Goal: Find specific page/section: Find specific page/section

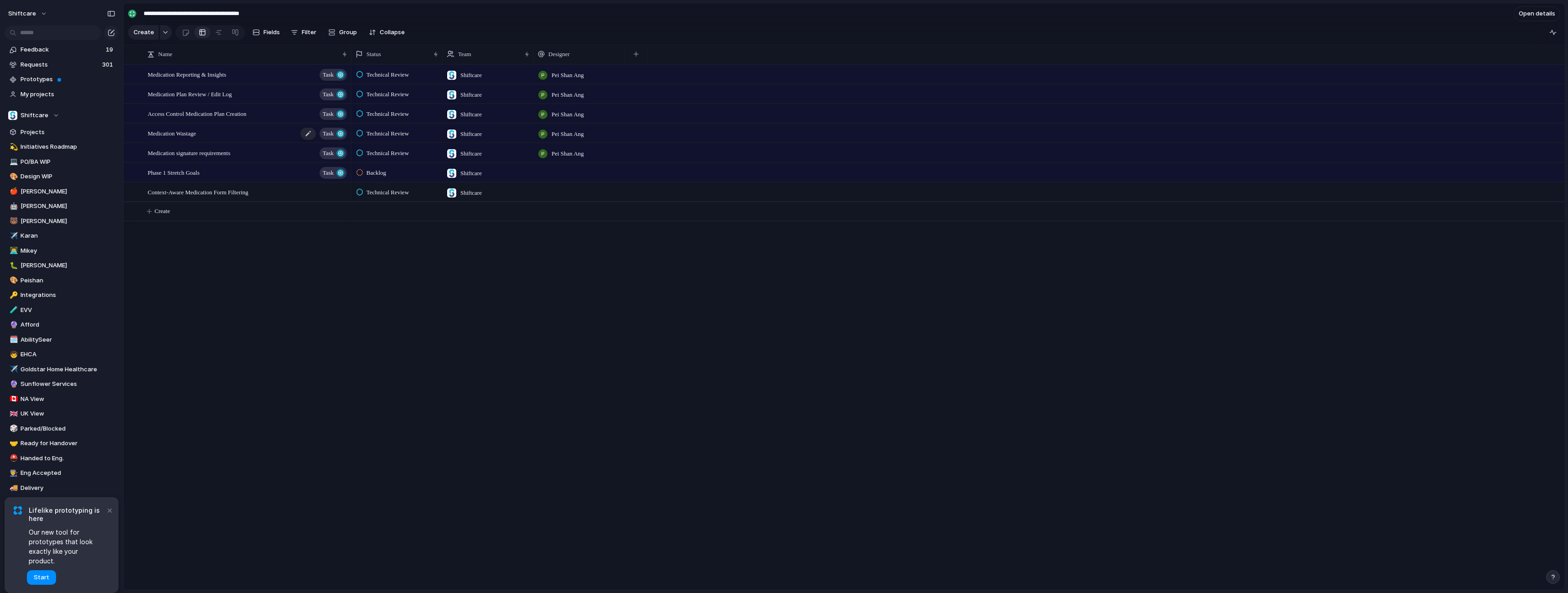
click at [196, 138] on span "Medication Wastage" at bounding box center [172, 133] width 49 height 10
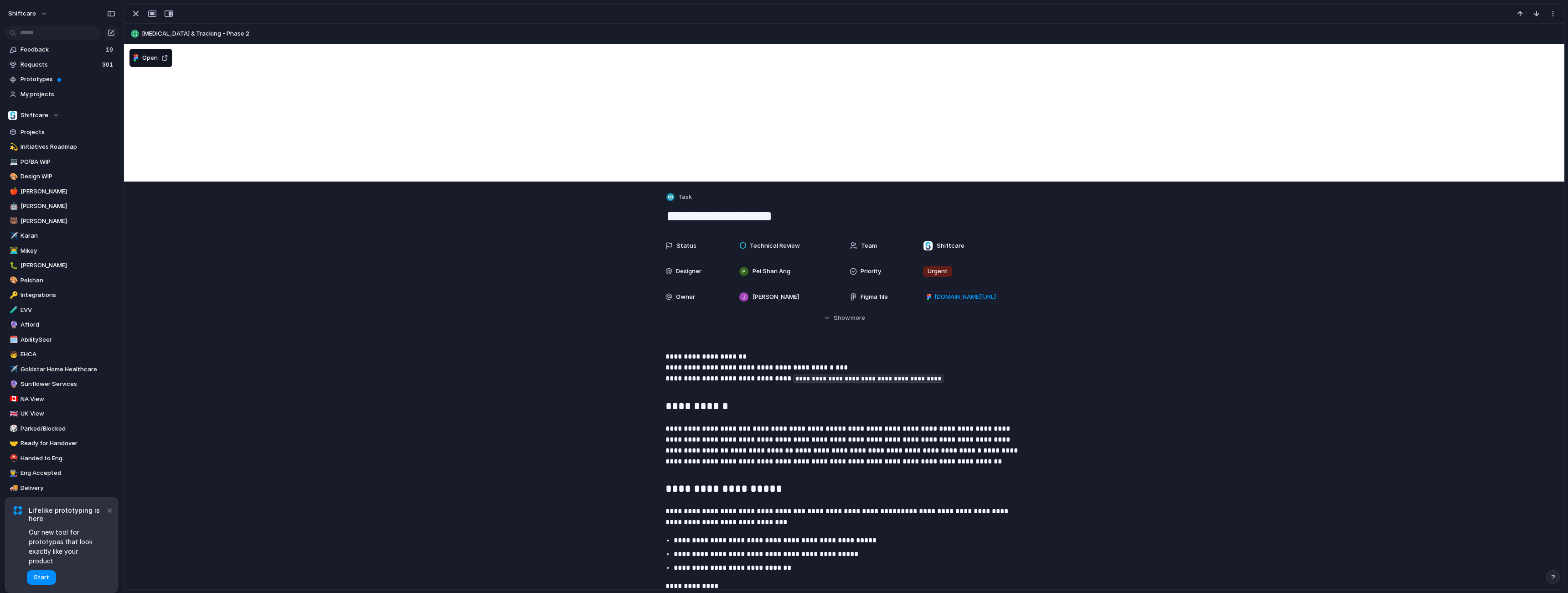
scroll to position [2, 0]
